Goal: Information Seeking & Learning: Learn about a topic

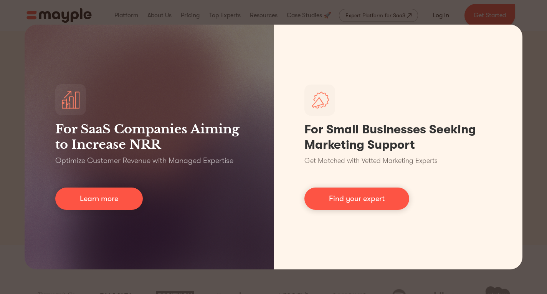
click at [539, 105] on div "For SaaS Companies Aiming to Increase NRR Optimize Customer Revenue with Manage…" at bounding box center [273, 147] width 547 height 294
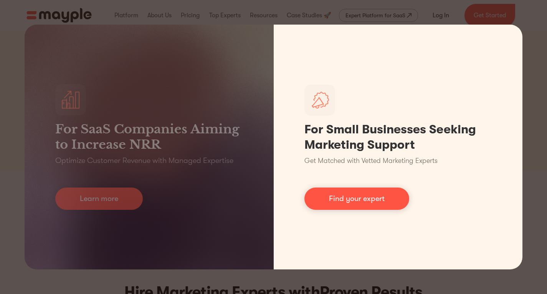
scroll to position [77, 0]
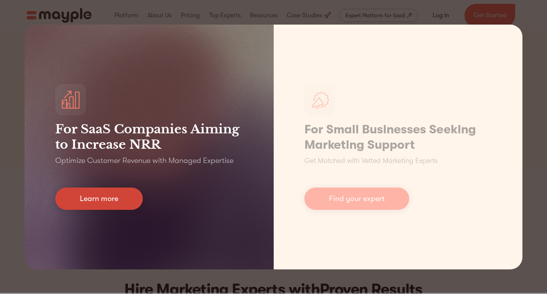
click at [86, 202] on link "Learn more" at bounding box center [99, 198] width 88 height 22
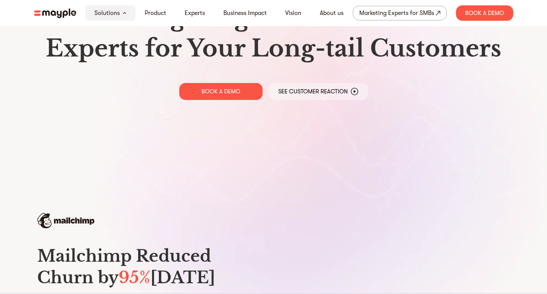
scroll to position [77, 0]
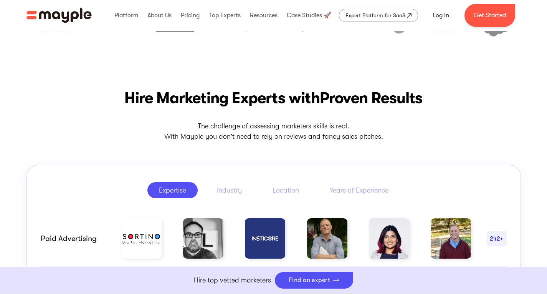
scroll to position [269, 0]
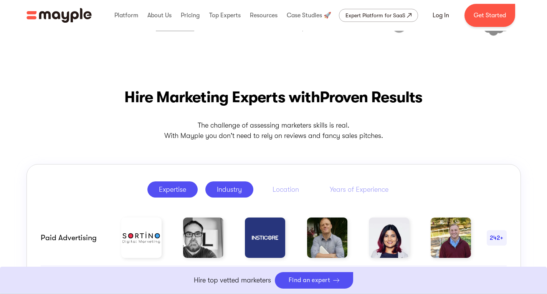
click at [235, 185] on div "Industry" at bounding box center [229, 189] width 25 height 9
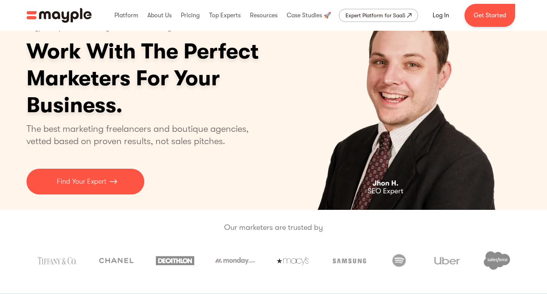
scroll to position [0, 0]
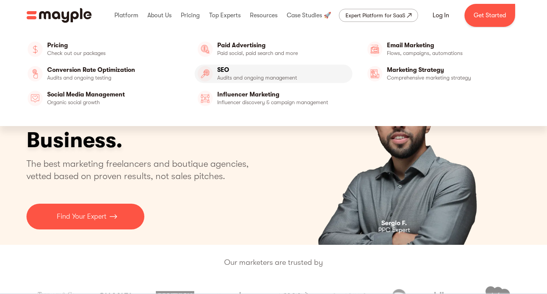
click at [228, 72] on link "SEO" at bounding box center [274, 73] width 158 height 18
